Goal: Communication & Community: Ask a question

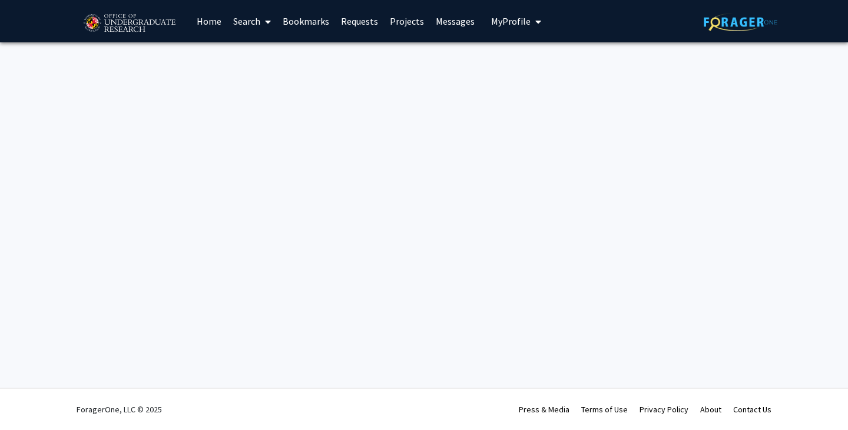
click at [311, 19] on link "Bookmarks" at bounding box center [306, 21] width 58 height 41
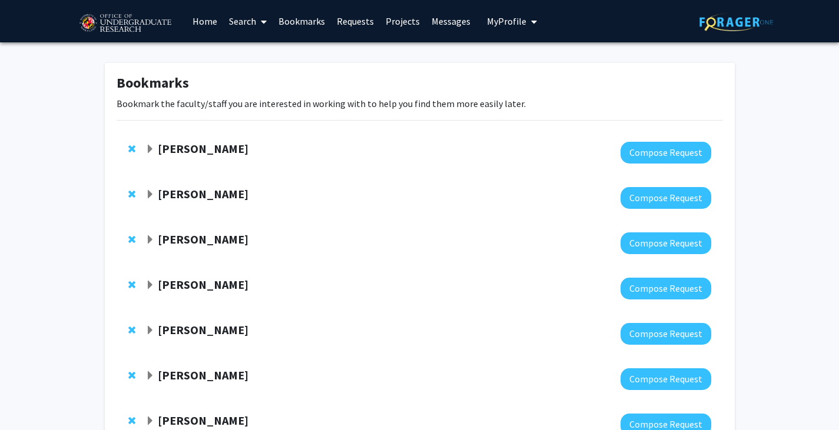
scroll to position [227, 0]
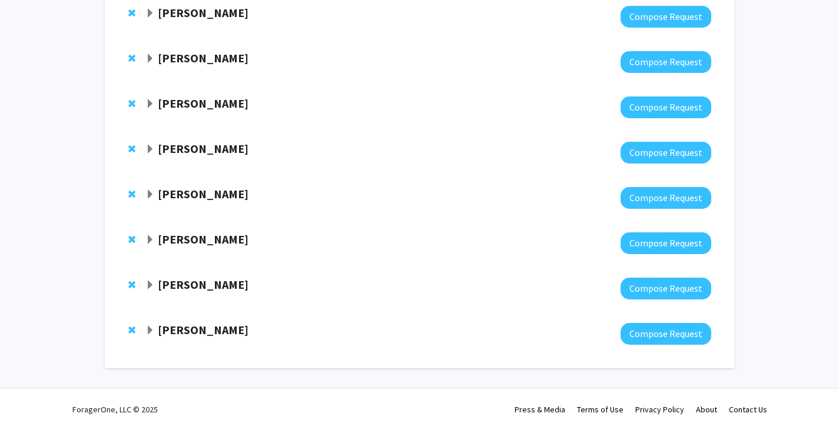
click at [200, 244] on strong "[PERSON_NAME]" at bounding box center [203, 239] width 91 height 15
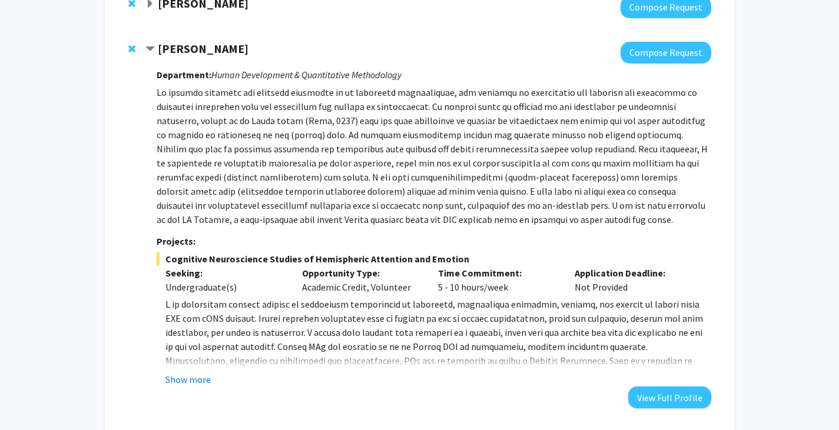
scroll to position [417, 0]
click at [190, 385] on button "Show more" at bounding box center [187, 380] width 45 height 14
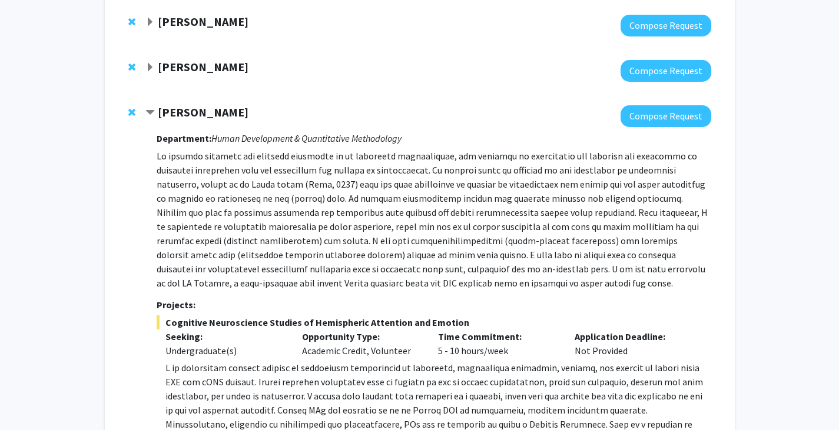
scroll to position [353, 0]
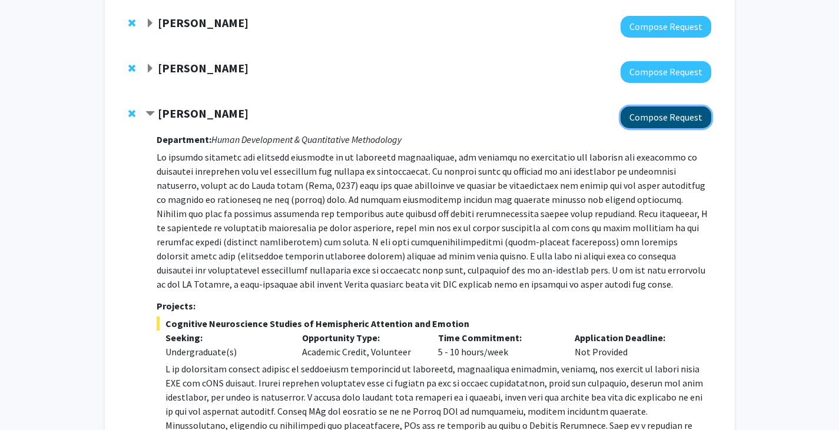
click at [657, 118] on button "Compose Request" at bounding box center [665, 118] width 91 height 22
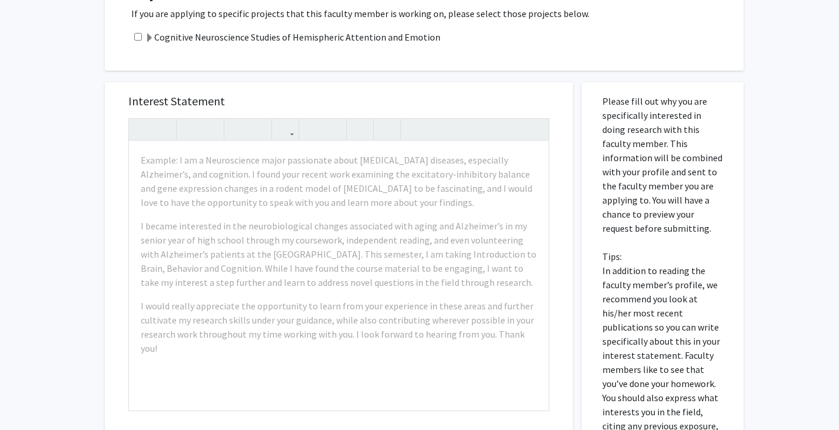
scroll to position [287, 0]
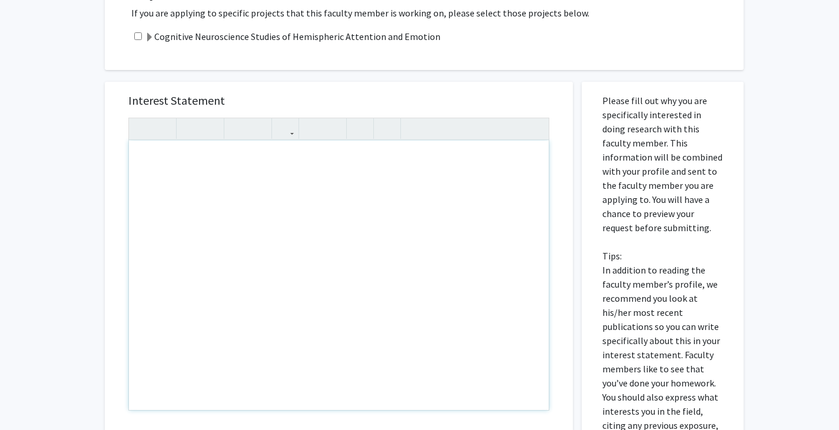
drag, startPoint x: 535, startPoint y: 342, endPoint x: 288, endPoint y: 263, distance: 259.0
click at [288, 263] on div "Note to users with screen readers: Please press Alt+0 or Option+0 to deactivate…" at bounding box center [339, 276] width 420 height 270
click at [768, 293] on div "All Requests Request for [PERSON_NAME] Request for [PERSON_NAME] Departments: H…" at bounding box center [419, 192] width 839 height 873
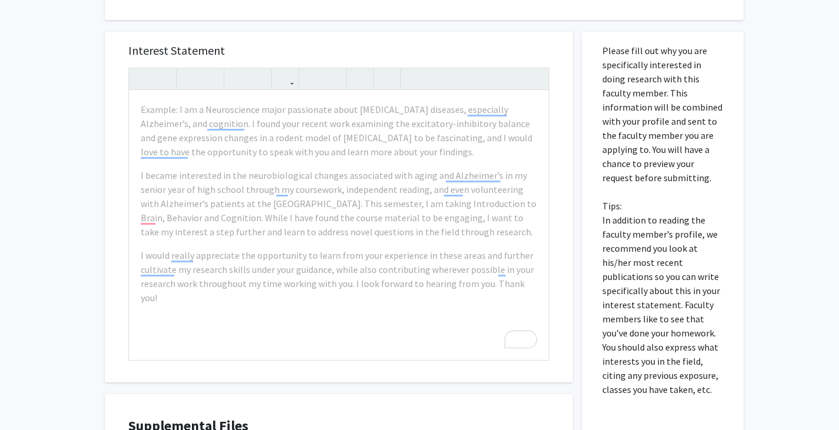
scroll to position [336, 0]
click at [180, 323] on div "Example: I am a Neuroscience major passionate about [MEDICAL_DATA] diseases, es…" at bounding box center [339, 227] width 420 height 270
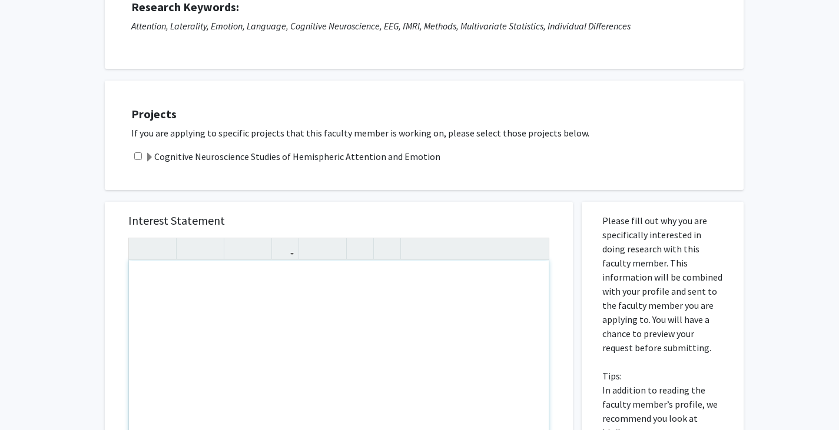
scroll to position [172, 0]
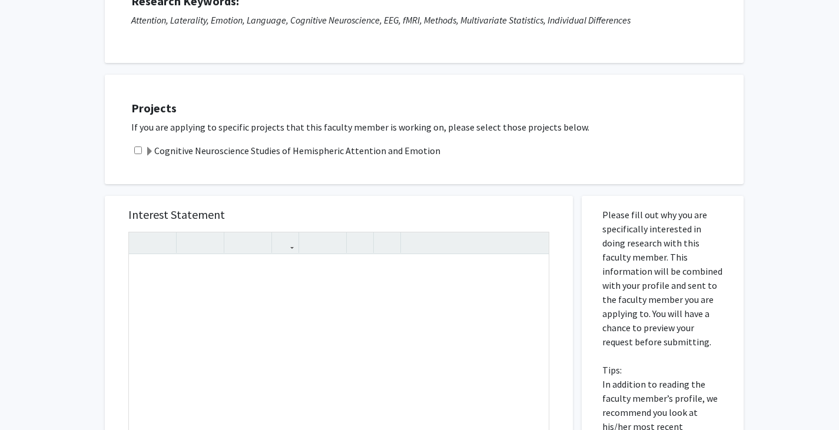
click at [53, 262] on div "All Requests Request for [PERSON_NAME] Request for [PERSON_NAME] Departments: H…" at bounding box center [419, 306] width 839 height 873
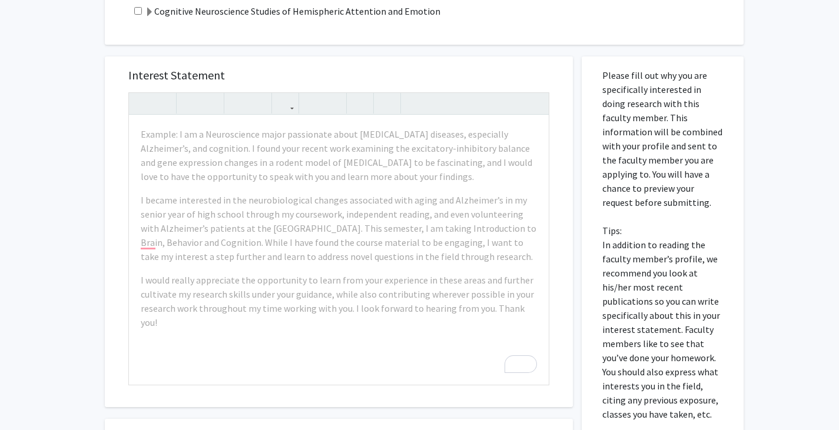
scroll to position [315, 0]
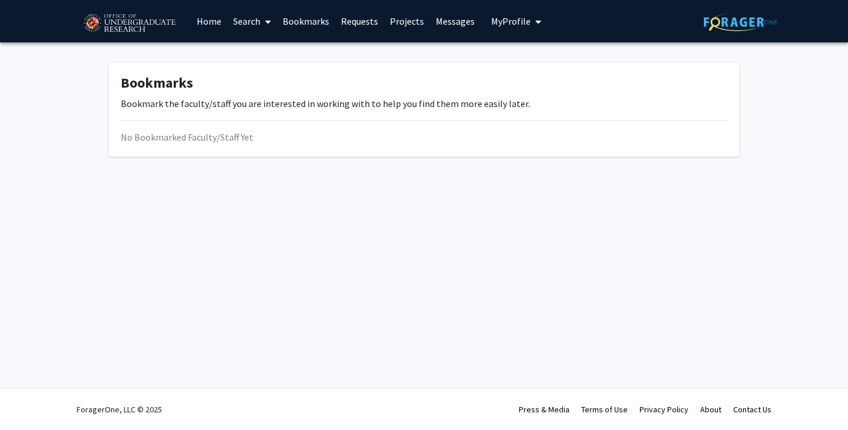
click at [294, 11] on link "Bookmarks" at bounding box center [306, 21] width 58 height 41
click at [297, 14] on link "Bookmarks" at bounding box center [306, 21] width 58 height 41
click at [130, 17] on img at bounding box center [128, 23] width 99 height 29
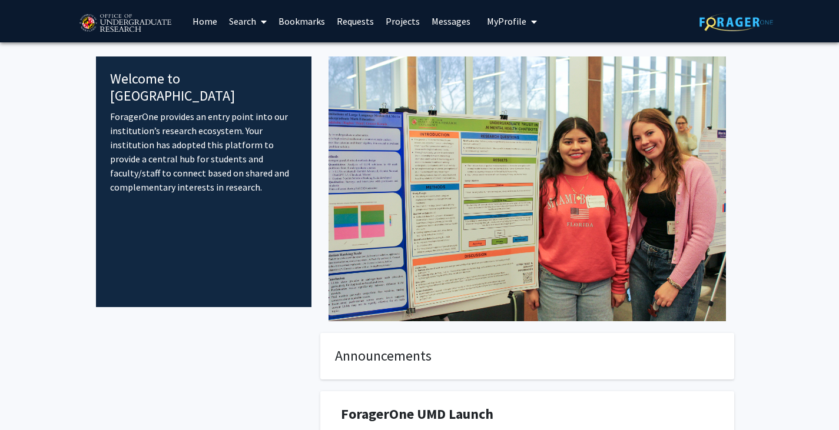
click at [310, 26] on link "Bookmarks" at bounding box center [302, 21] width 58 height 41
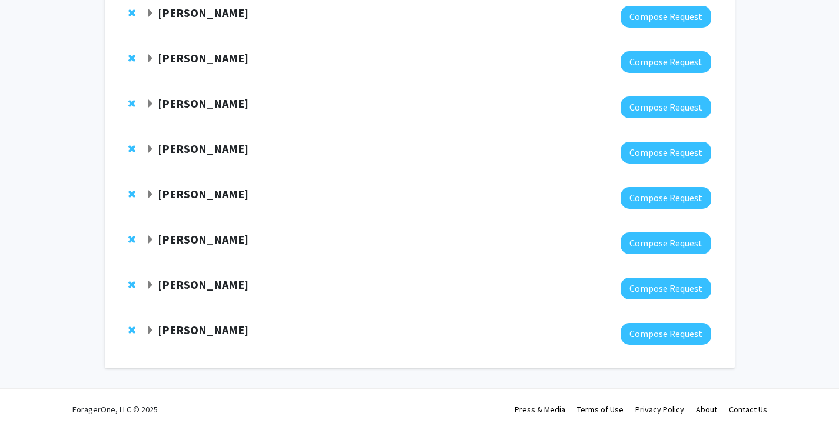
scroll to position [225, 0]
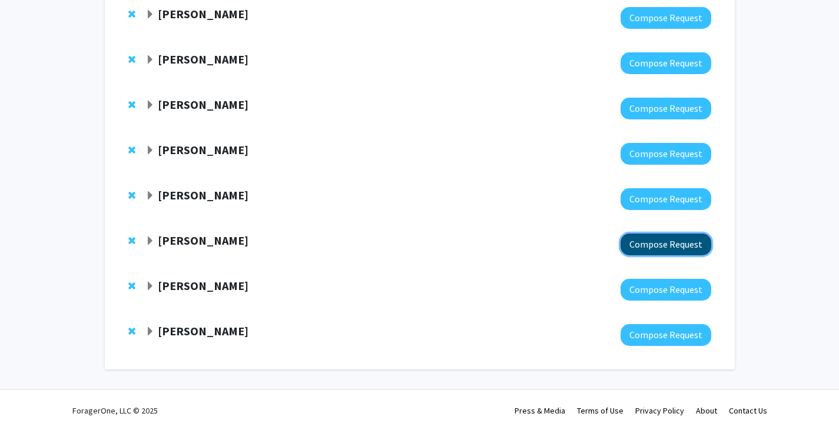
click at [644, 238] on button "Compose Request" at bounding box center [665, 245] width 91 height 22
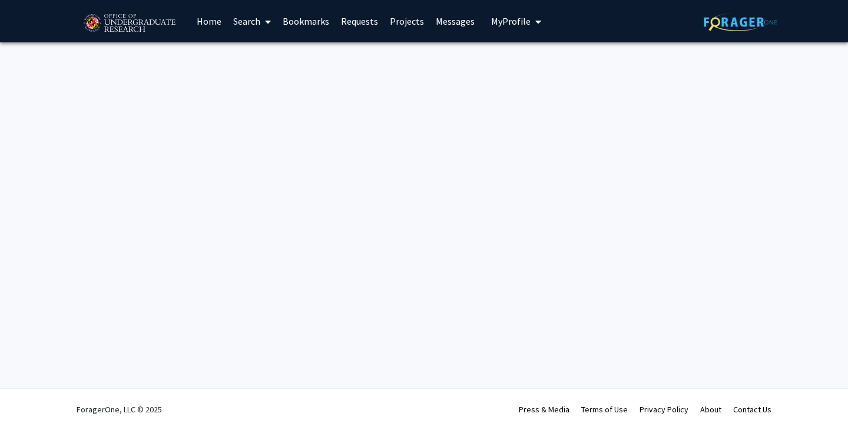
click at [315, 25] on link "Bookmarks" at bounding box center [306, 21] width 58 height 41
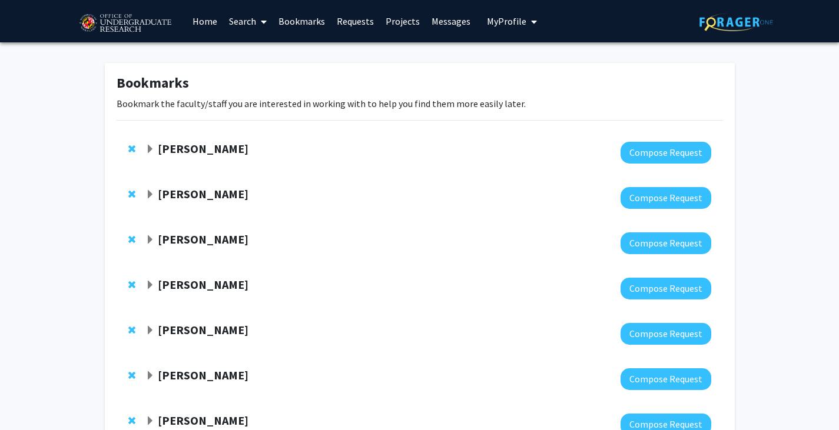
scroll to position [134, 0]
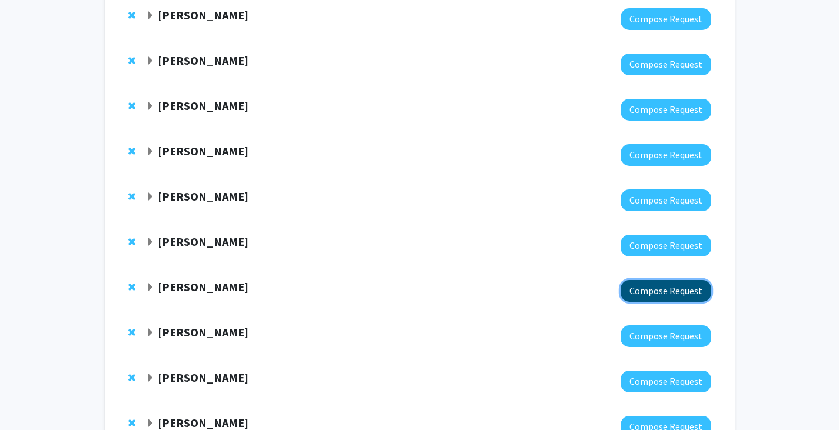
click at [656, 287] on button "Compose Request" at bounding box center [665, 291] width 91 height 22
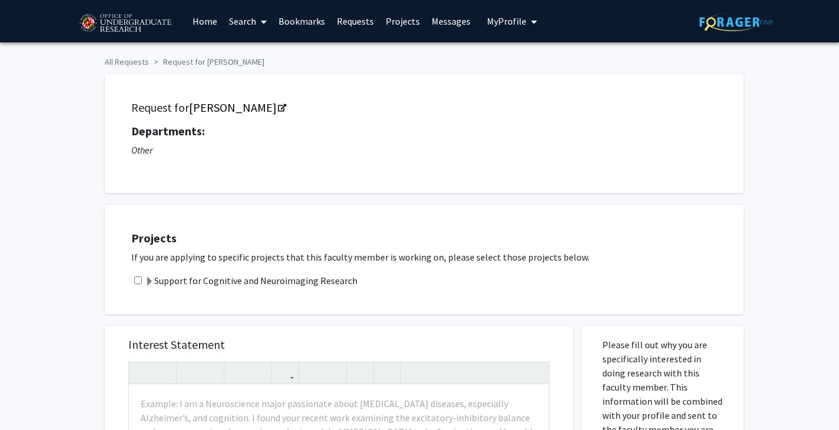
scroll to position [134, 0]
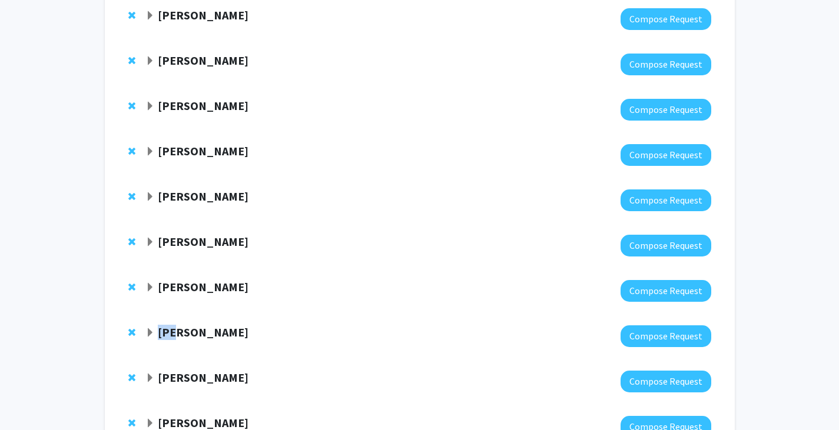
drag, startPoint x: 177, startPoint y: 321, endPoint x: 174, endPoint y: 330, distance: 9.1
click at [174, 330] on div "[PERSON_NAME] Compose Request" at bounding box center [420, 336] width 606 height 45
click at [174, 330] on strong "[PERSON_NAME]" at bounding box center [203, 332] width 91 height 15
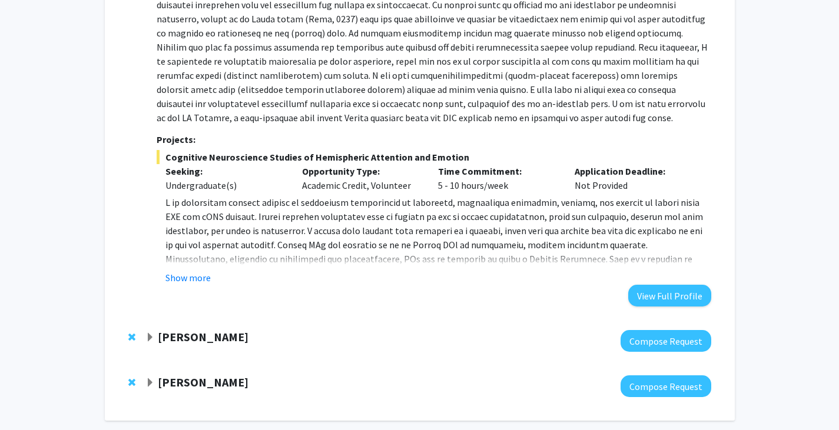
scroll to position [526, 0]
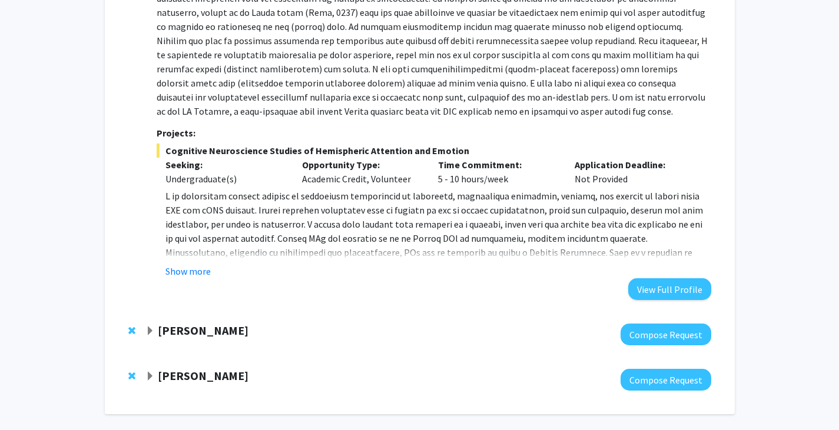
click at [210, 271] on button "Show more" at bounding box center [187, 271] width 45 height 14
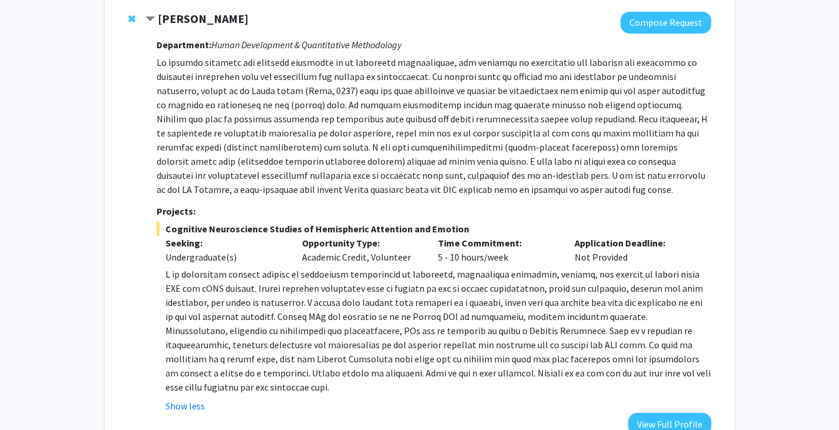
scroll to position [420, 0]
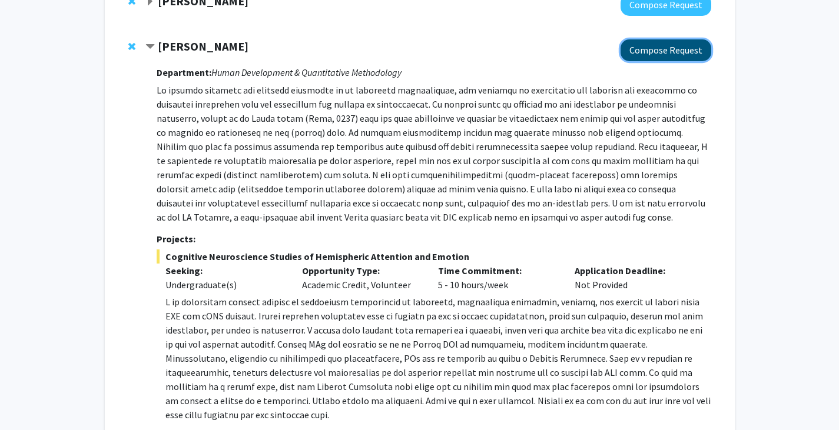
click at [654, 59] on button "Compose Request" at bounding box center [665, 50] width 91 height 22
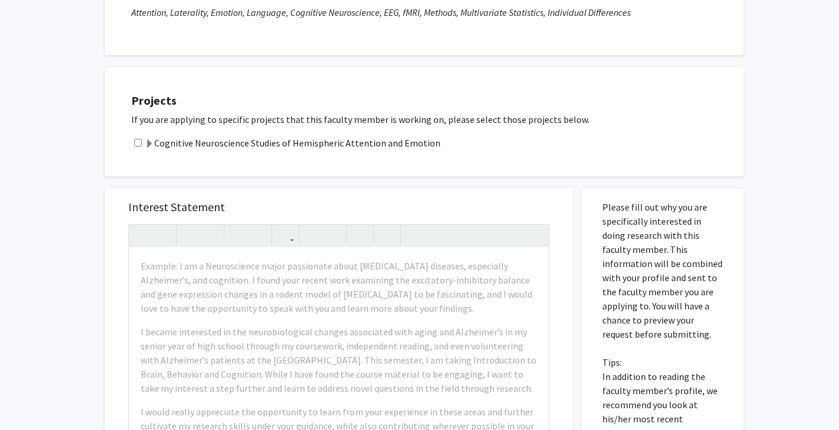
scroll to position [520, 0]
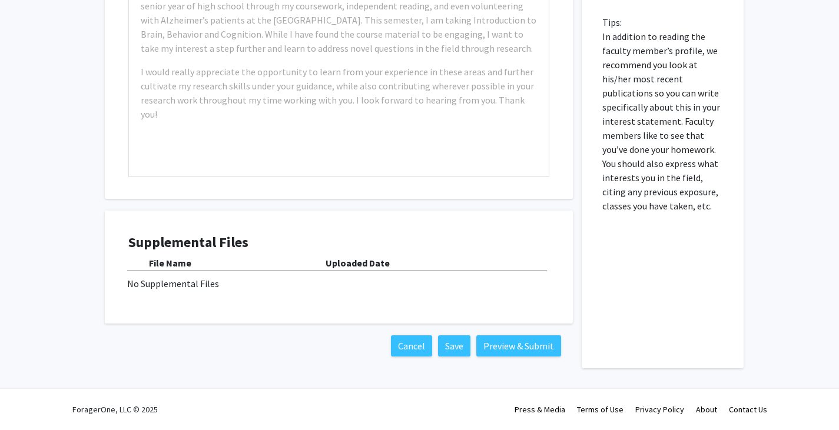
click at [185, 285] on div "No Supplemental Files" at bounding box center [338, 284] width 423 height 14
click at [187, 283] on div "No Supplemental Files" at bounding box center [338, 284] width 423 height 14
click at [235, 318] on div "Supplemental Files File Name Uploaded Date No Supplemental Files" at bounding box center [339, 267] width 468 height 113
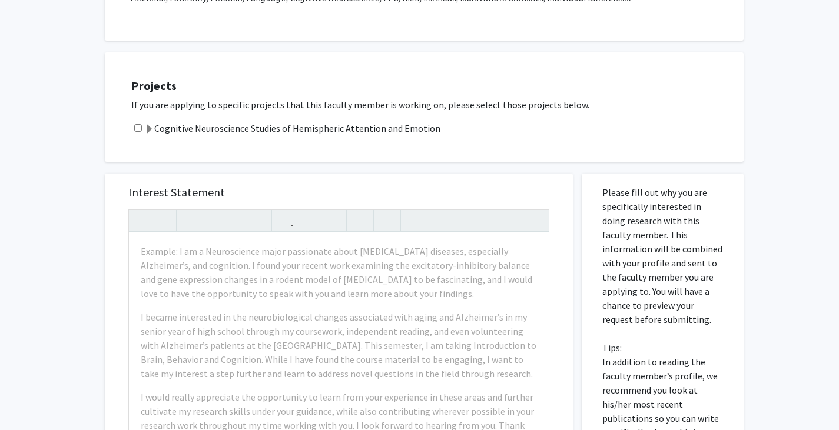
scroll to position [193, 0]
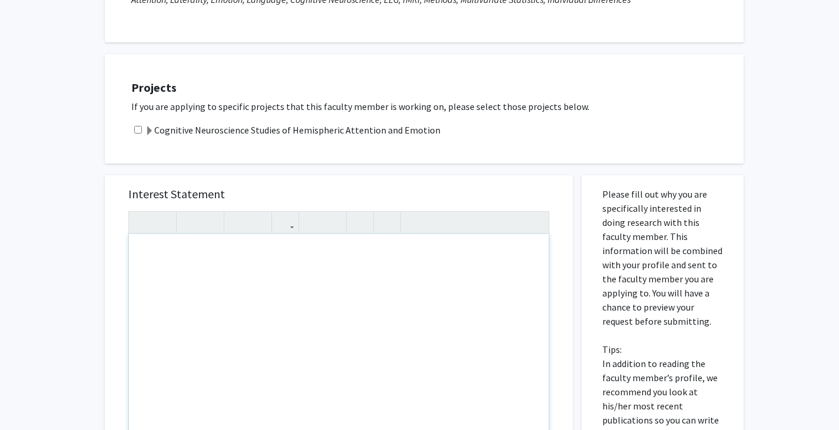
click at [346, 276] on div "To enrich screen reader interactions, please activate Accessibility in Grammarl…" at bounding box center [339, 369] width 420 height 270
paste div "To enrich screen reader interactions, please activate Accessibility in Grammarl…"
type textarea "<p>Dear [PERSON_NAME], </p> <p>I am [PERSON_NAME], a junior neuroscience and ec…"
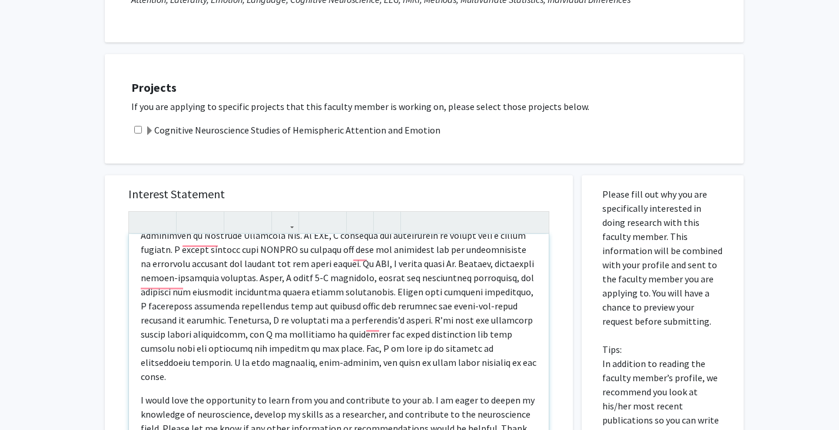
scroll to position [337, 0]
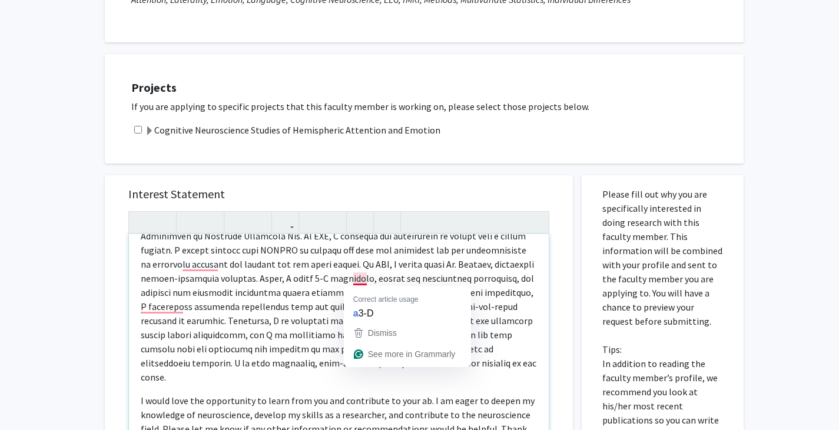
click at [357, 278] on p "To enrich screen reader interactions, please activate Accessibility in Grammarl…" at bounding box center [339, 300] width 396 height 170
type textarea "<p>Dear [PERSON_NAME], </p> <p>I am [PERSON_NAME], a junior neuroscience and ec…"
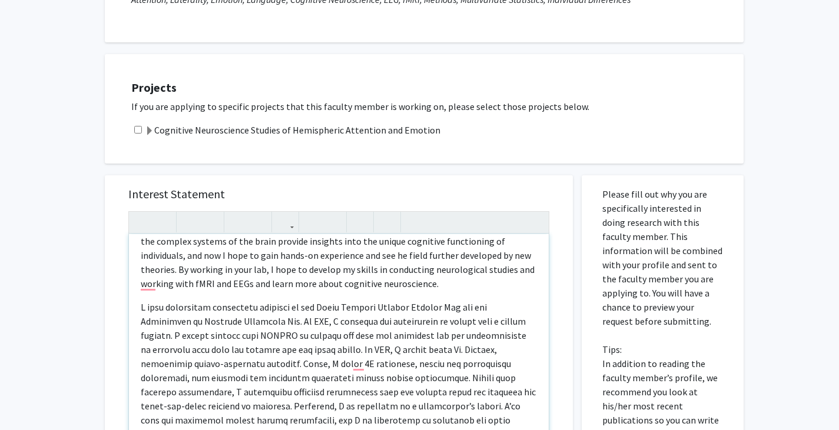
scroll to position [168, 0]
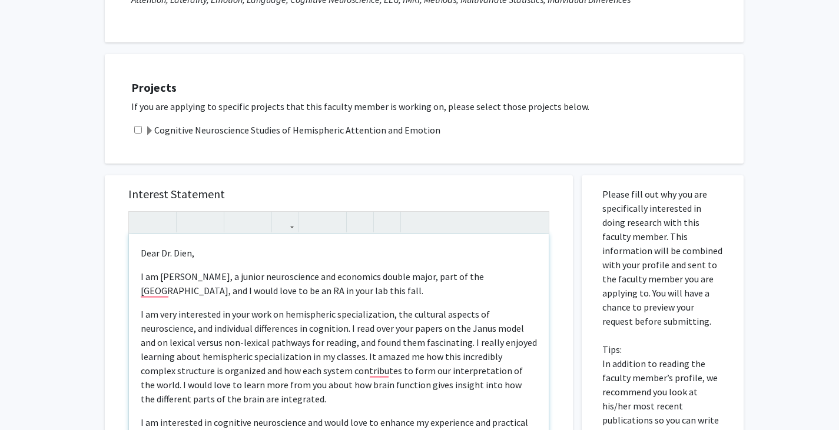
click at [140, 253] on div "Dear [PERSON_NAME],  I am [PERSON_NAME], a junior neuroscience and economics …" at bounding box center [339, 369] width 420 height 270
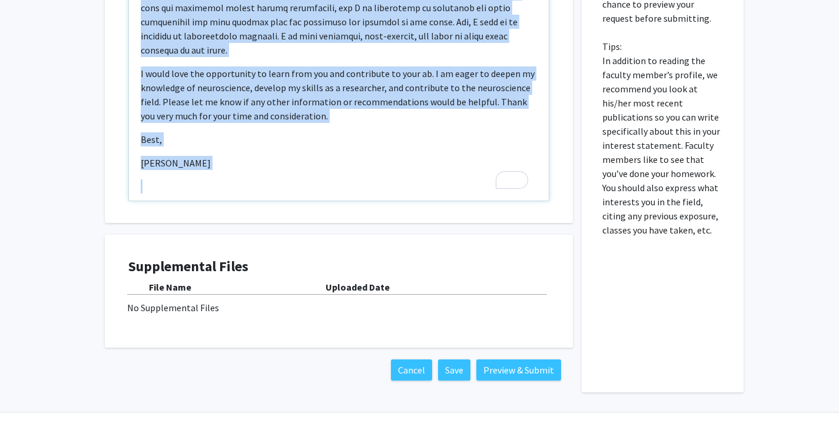
scroll to position [520, 0]
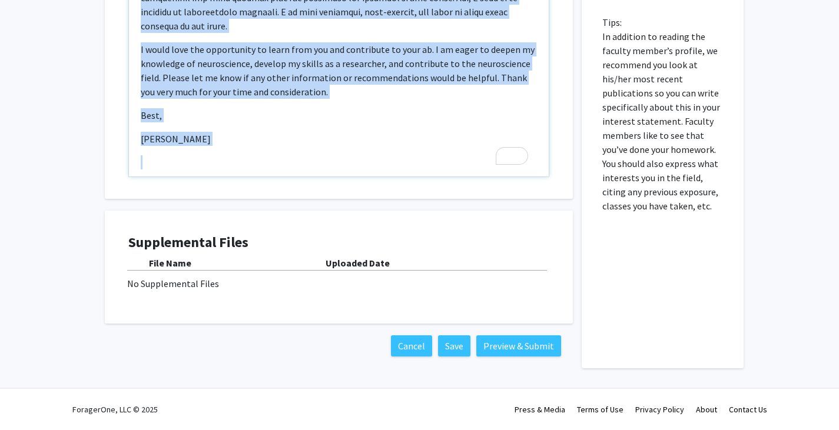
drag, startPoint x: 140, startPoint y: 253, endPoint x: 375, endPoint y: 458, distance: 312.1
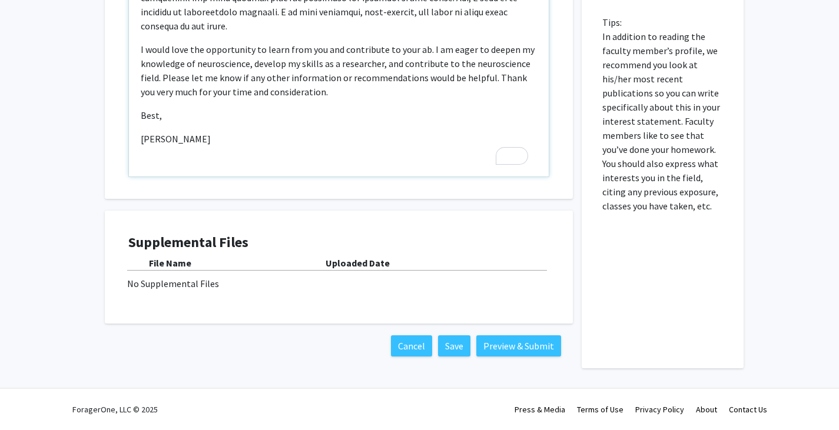
scroll to position [321, 0]
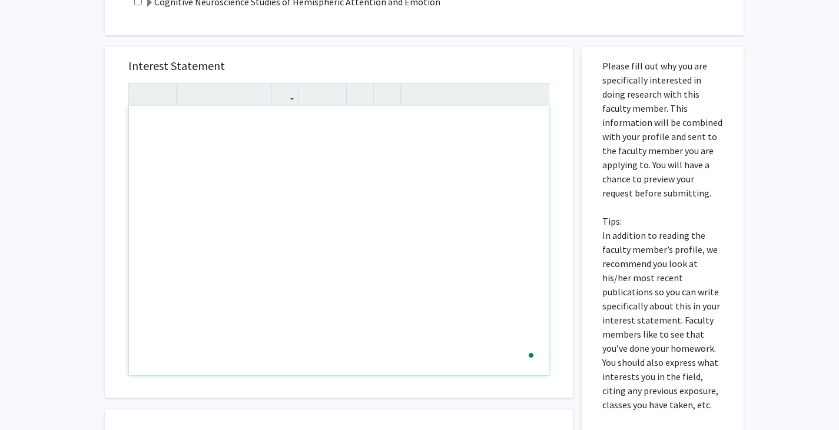
type textarea "<p>Dear Dr. Dien, </p> <p>I am [PERSON_NAME], a junior neuroscience and economi…"
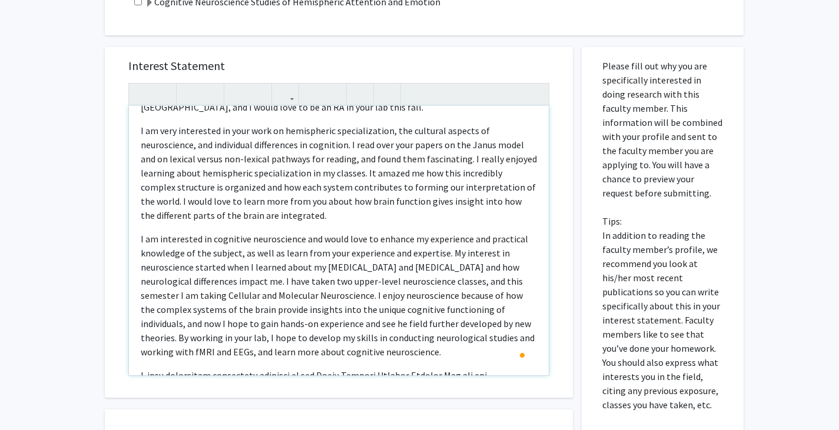
scroll to position [142, 0]
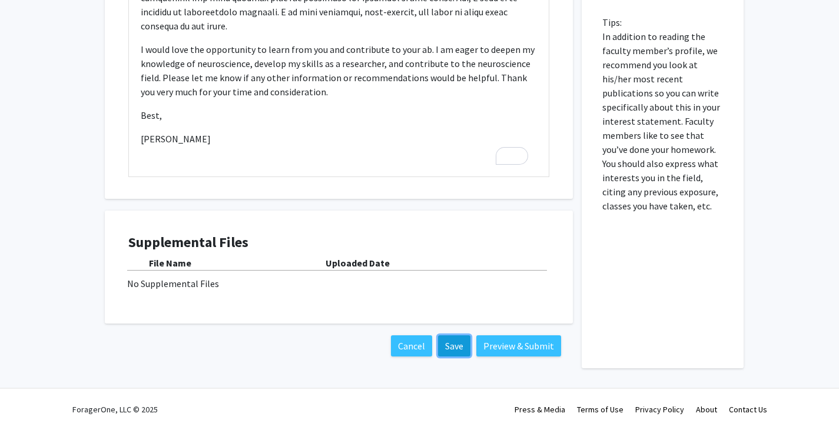
click at [457, 348] on button "Save" at bounding box center [454, 346] width 32 height 21
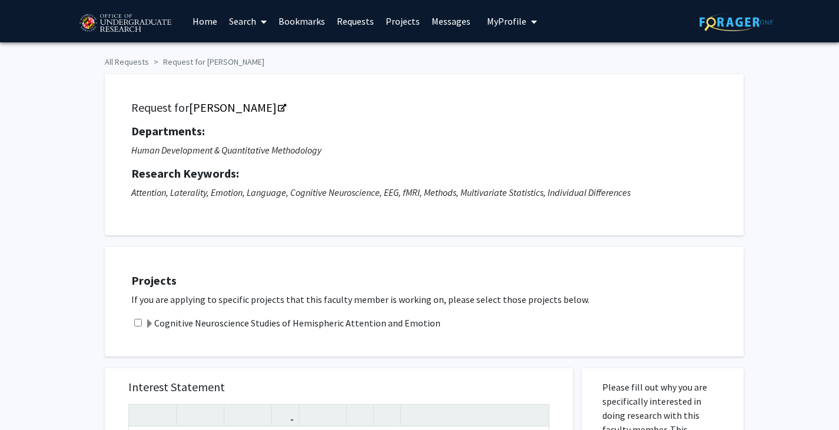
click at [138, 324] on input "checkbox" at bounding box center [138, 323] width 8 height 8
checkbox input "true"
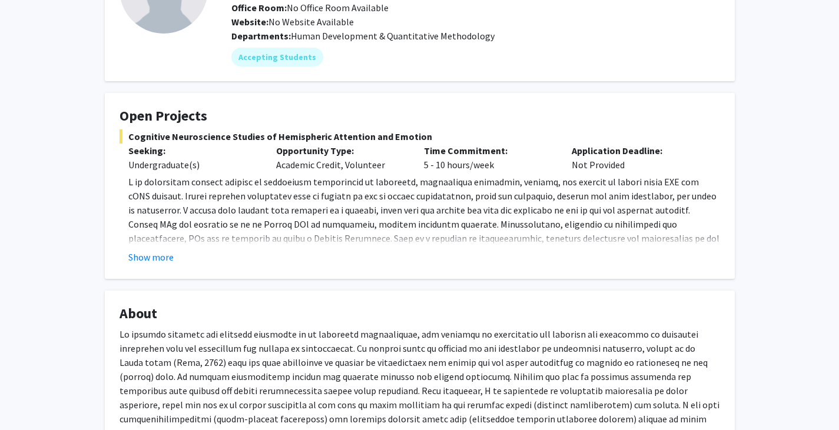
scroll to position [121, 0]
click at [138, 267] on fg-card "Open Projects Cognitive Neuroscience Studies of Hemispheric Attention and Emoti…" at bounding box center [420, 185] width 630 height 186
click at [149, 260] on button "Show more" at bounding box center [150, 257] width 45 height 14
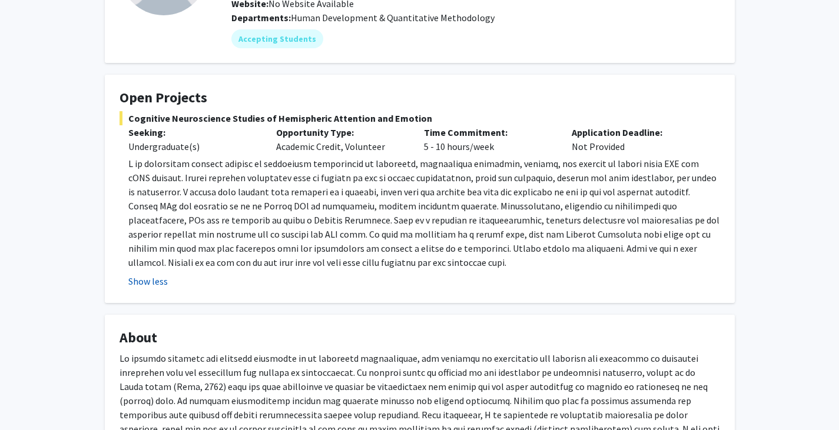
scroll to position [0, 0]
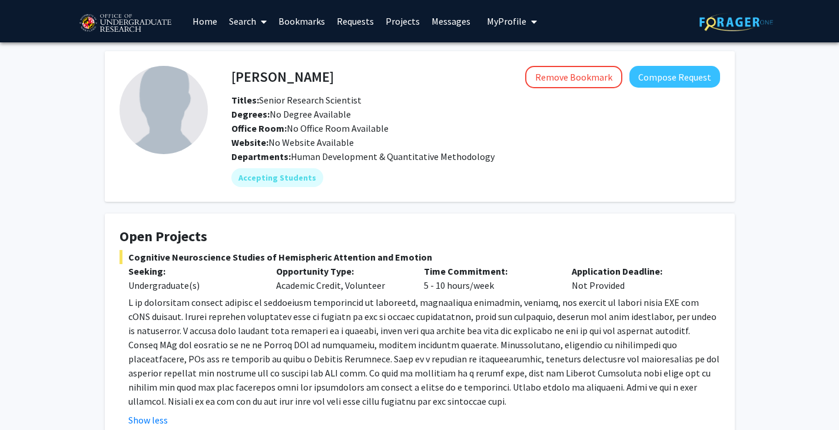
click at [311, 25] on link "Bookmarks" at bounding box center [302, 21] width 58 height 41
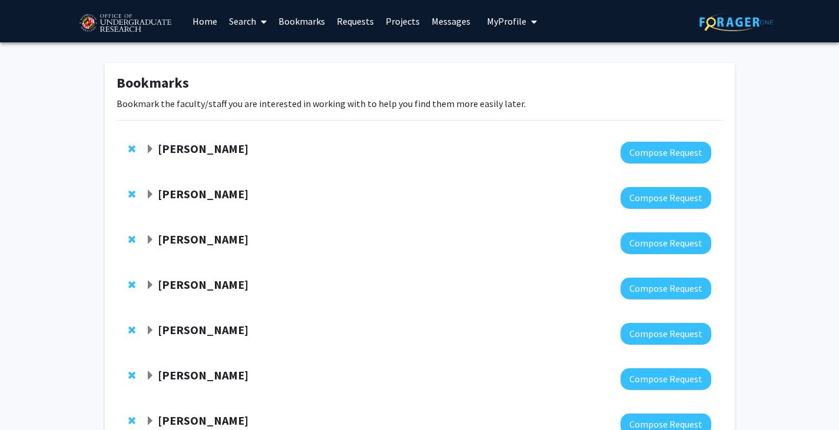
scroll to position [188, 0]
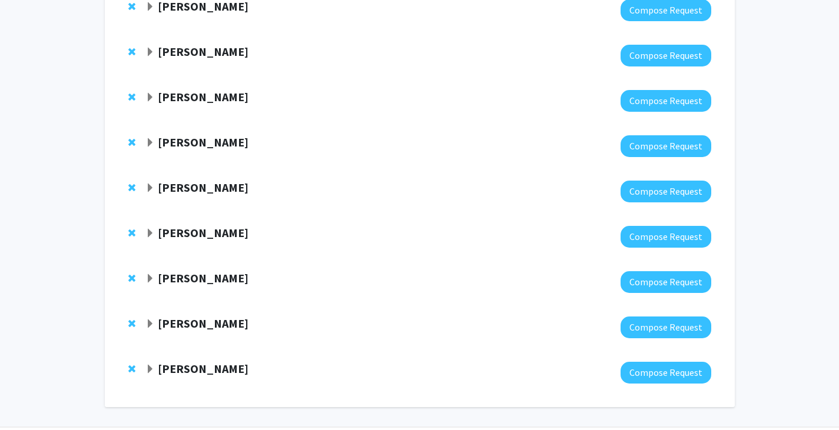
click at [211, 227] on strong "[PERSON_NAME]" at bounding box center [203, 232] width 91 height 15
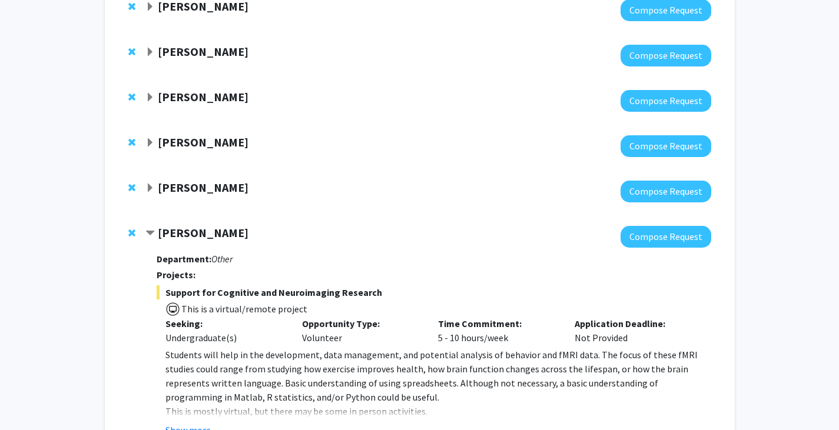
click at [211, 227] on strong "[PERSON_NAME]" at bounding box center [203, 232] width 91 height 15
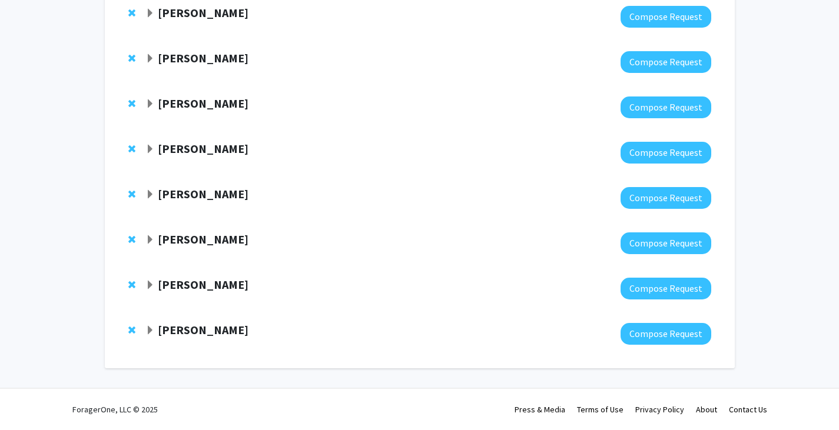
click at [229, 195] on strong "[PERSON_NAME]" at bounding box center [203, 194] width 91 height 15
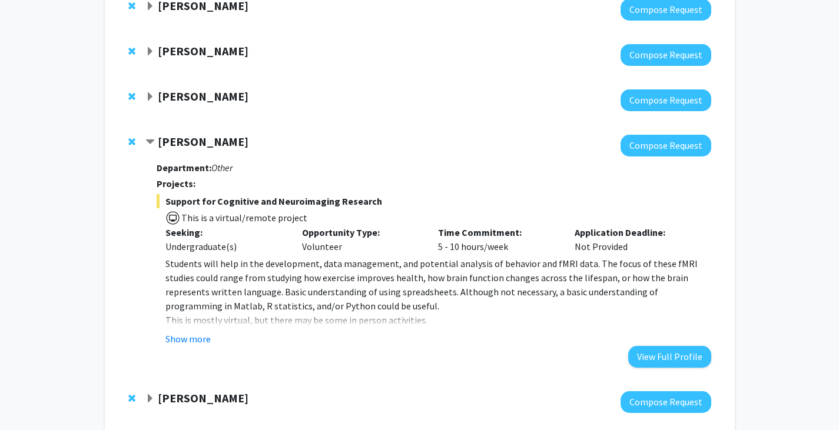
scroll to position [280, 0]
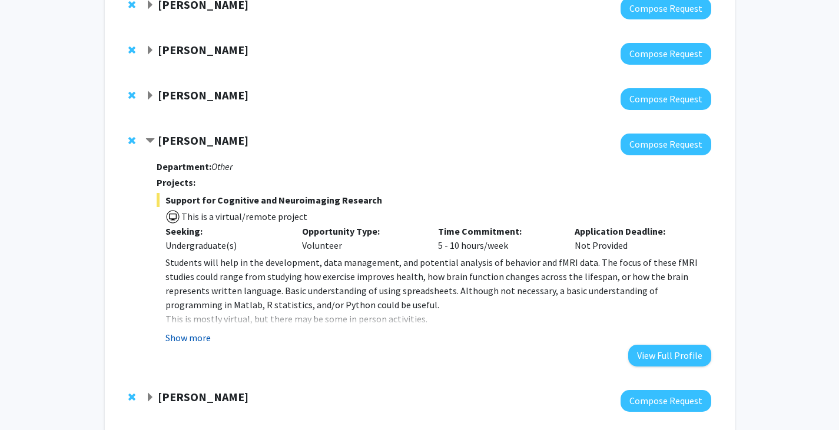
click at [192, 334] on button "Show more" at bounding box center [187, 338] width 45 height 14
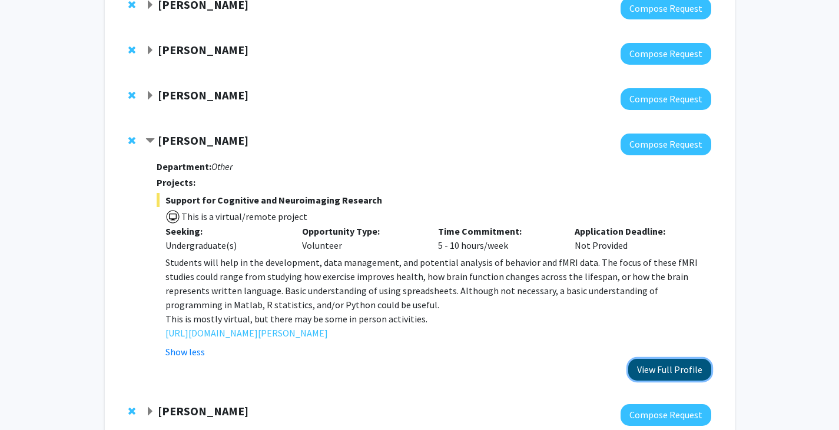
click at [658, 374] on button "View Full Profile" at bounding box center [669, 370] width 83 height 22
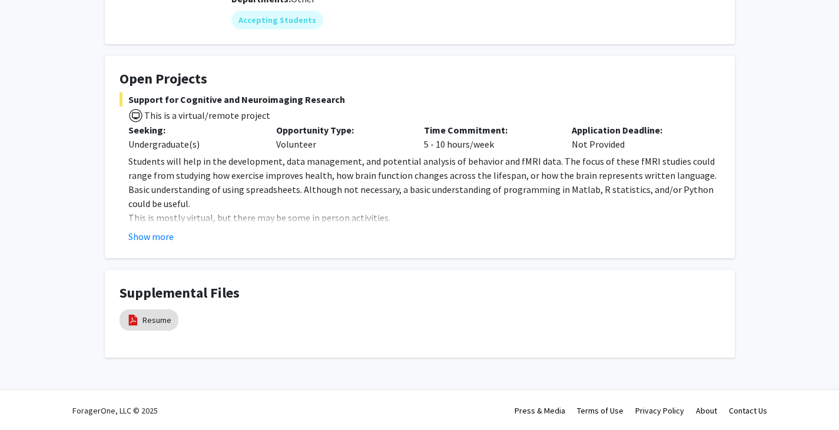
scroll to position [159, 0]
click at [146, 231] on button "Show more" at bounding box center [150, 235] width 45 height 14
